Goal: Information Seeking & Learning: Learn about a topic

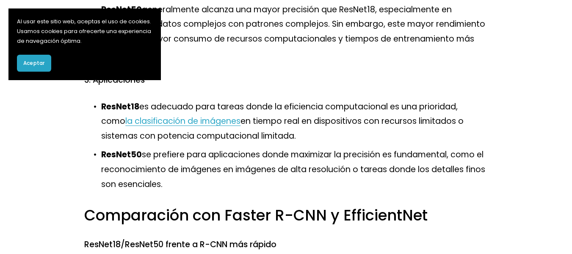
scroll to position [707, 0]
click at [200, 123] on font "la clasificación de imágenes" at bounding box center [182, 121] width 115 height 11
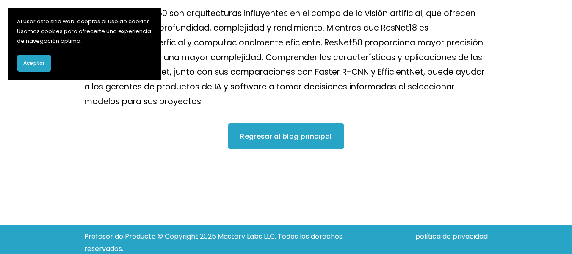
scroll to position [1293, 0]
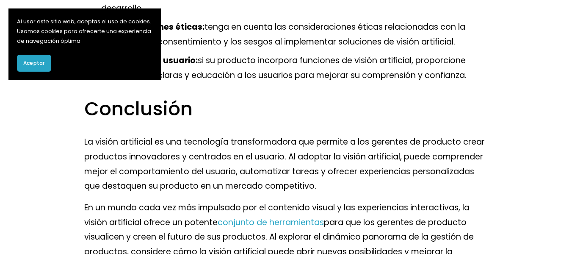
scroll to position [1223, 0]
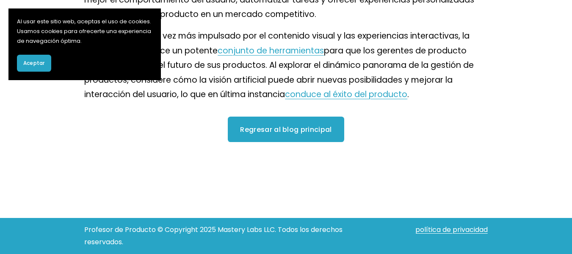
click at [253, 126] on font "Regresar al blog principal" at bounding box center [285, 129] width 91 height 10
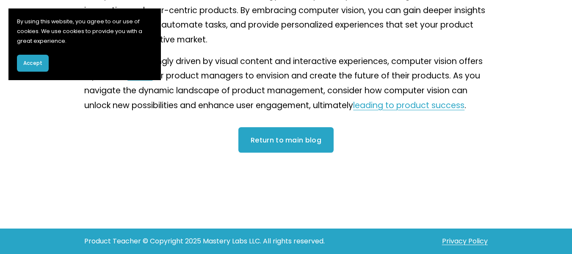
scroll to position [1073, 0]
